Goal: Use online tool/utility: Utilize a website feature to perform a specific function

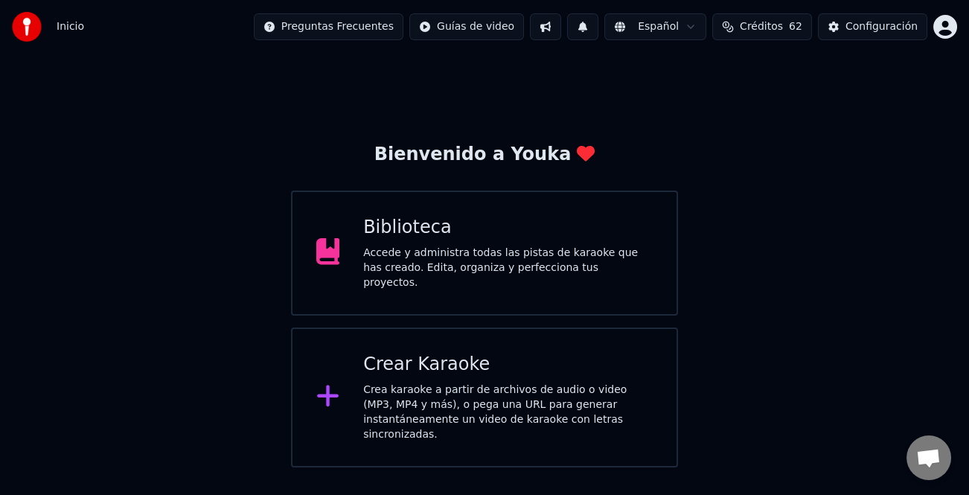
click at [519, 283] on div "Biblioteca Accede y administra todas las pistas de karaoke que has creado. Edit…" at bounding box center [485, 253] width 388 height 125
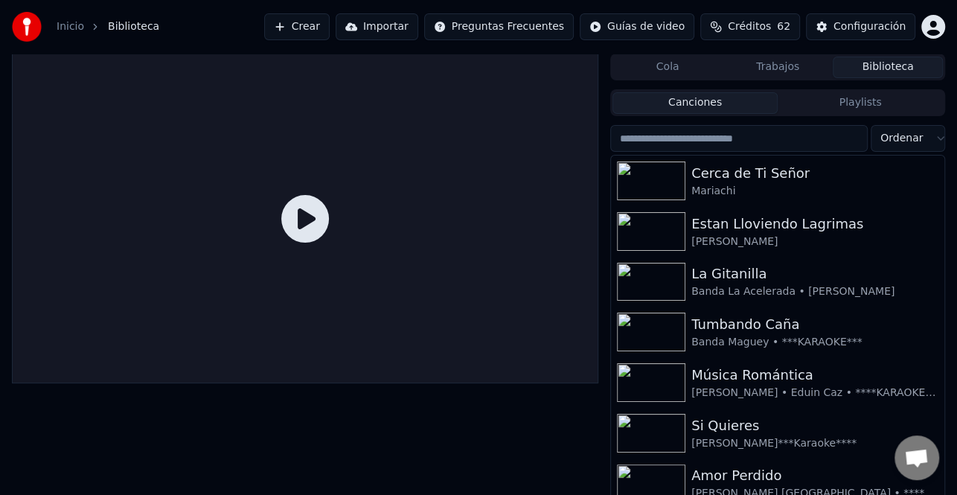
click at [762, 140] on input "search" at bounding box center [739, 138] width 258 height 27
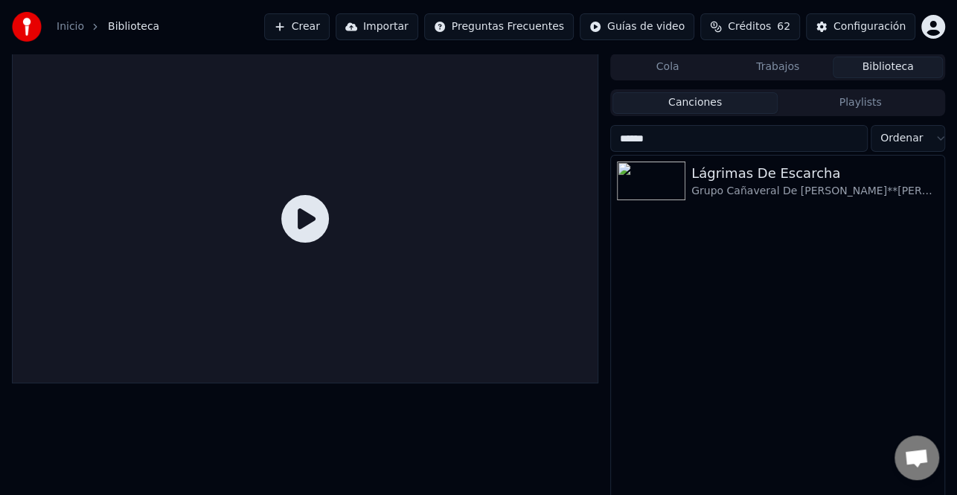
type input "******"
click at [757, 175] on div "Lágrimas De Escarcha" at bounding box center [808, 173] width 232 height 21
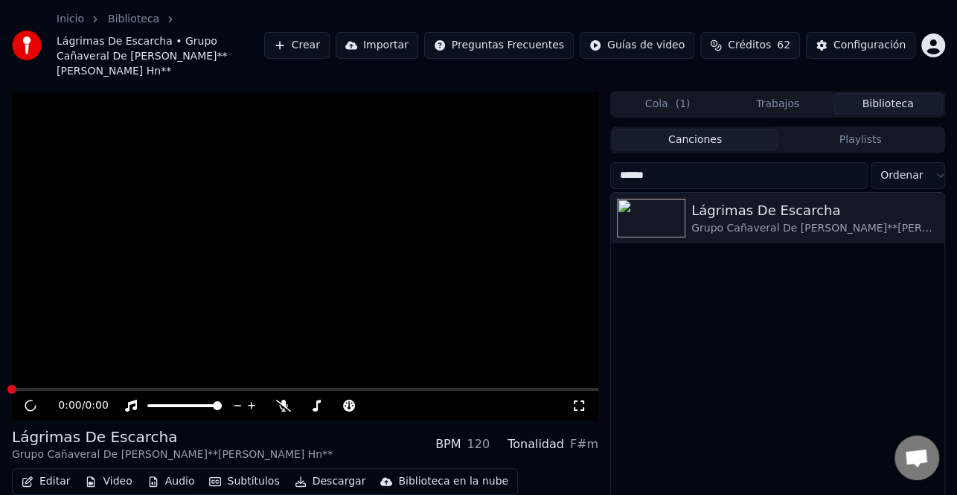
click at [51, 471] on button "Editar" at bounding box center [46, 481] width 60 height 21
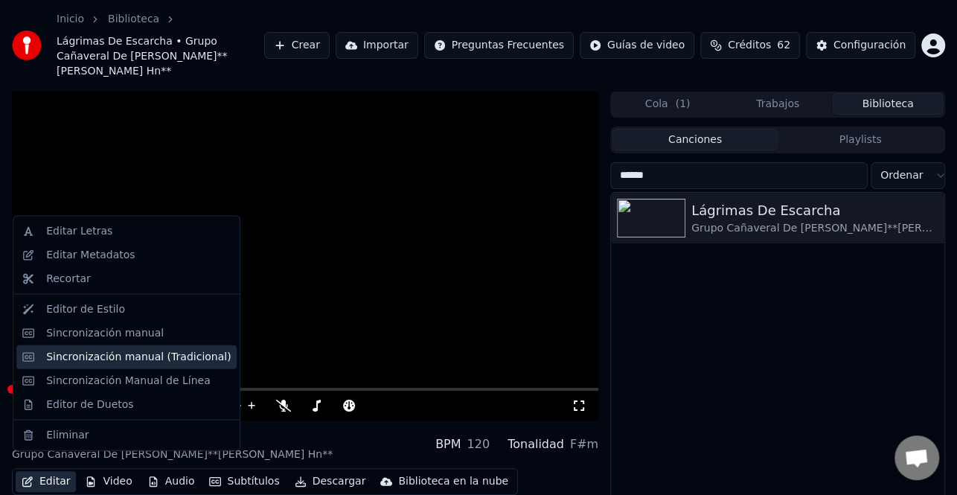
click at [172, 357] on div "Sincronización manual (Tradicional)" at bounding box center [138, 356] width 185 height 15
